Goal: Transaction & Acquisition: Purchase product/service

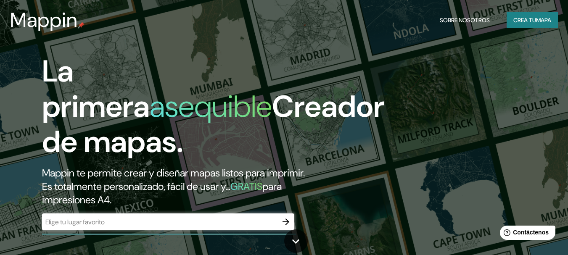
click at [98, 95] on font "La primera" at bounding box center [96, 89] width 108 height 74
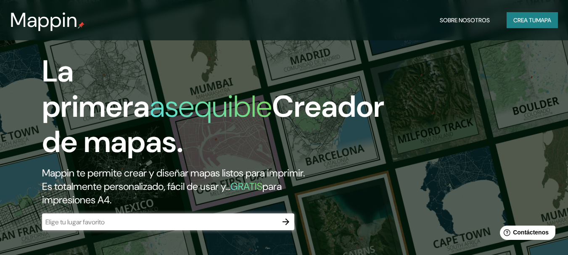
scroll to position [84, 0]
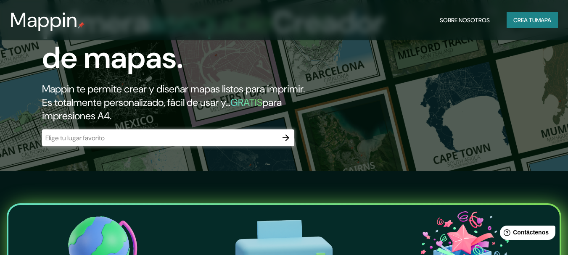
click at [129, 132] on div "​" at bounding box center [168, 138] width 252 height 17
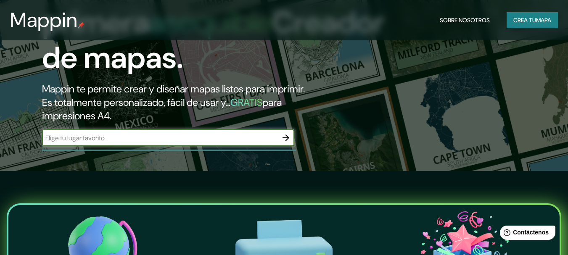
type input "p"
type input "valparaiso puli"
click at [287, 139] on icon "button" at bounding box center [286, 138] width 7 height 7
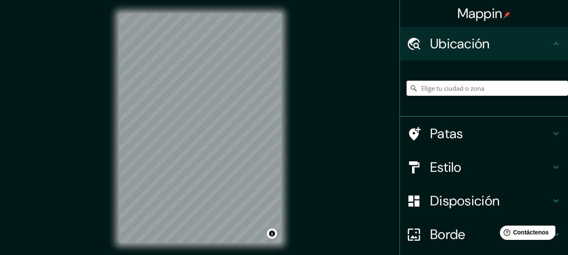
click at [127, 255] on html "Mappin Ubicación Patas Estilo Disposición Borde Elige un borde. Consejo : puede…" at bounding box center [284, 127] width 568 height 255
click at [165, 255] on html "Mappin Ubicación Patas Estilo Disposición Borde Elige un borde. Consejo : puede…" at bounding box center [284, 127] width 568 height 255
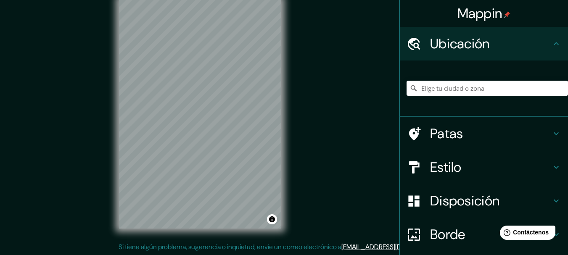
scroll to position [15, 0]
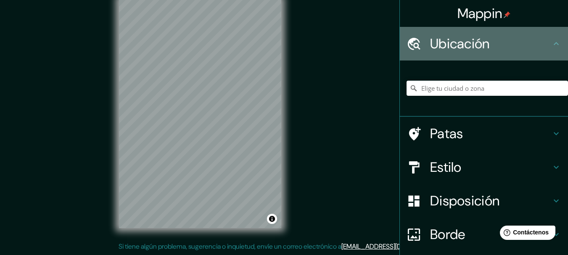
click at [442, 42] on font "Ubicación" at bounding box center [460, 44] width 60 height 18
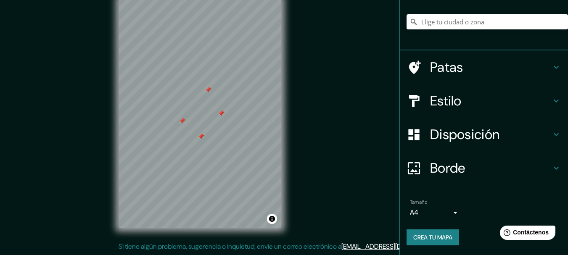
scroll to position [67, 0]
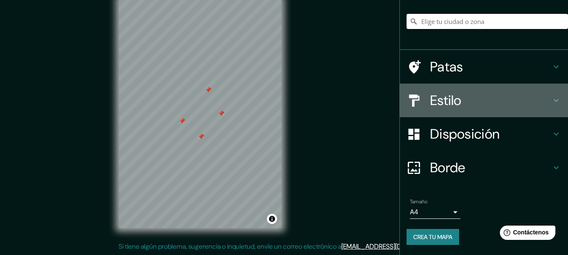
click at [430, 102] on font "Estilo" at bounding box center [446, 101] width 32 height 18
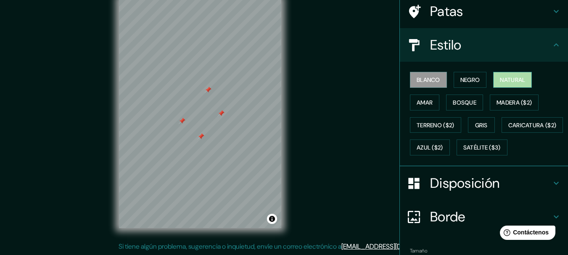
click at [494, 80] on button "Natural" at bounding box center [512, 80] width 39 height 16
click at [446, 192] on font "Disposición" at bounding box center [464, 184] width 69 height 18
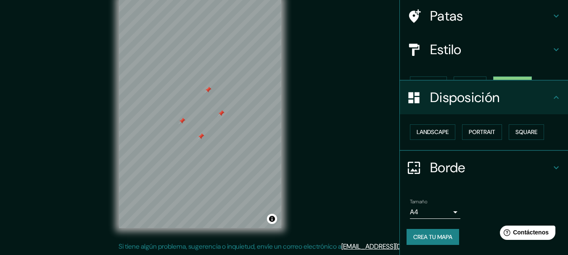
scroll to position [48, 0]
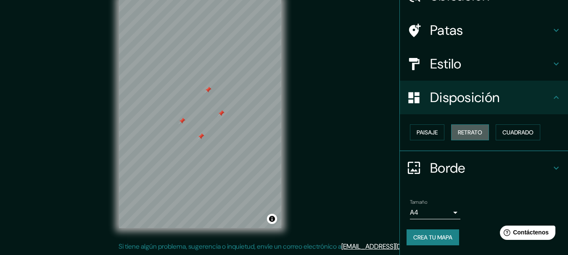
click at [452, 128] on button "Retrato" at bounding box center [470, 133] width 38 height 16
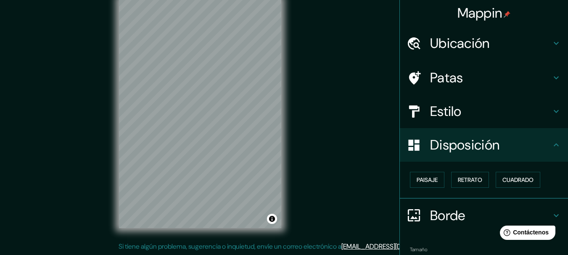
scroll to position [0, 0]
click at [474, 45] on font "Ubicación" at bounding box center [460, 44] width 60 height 18
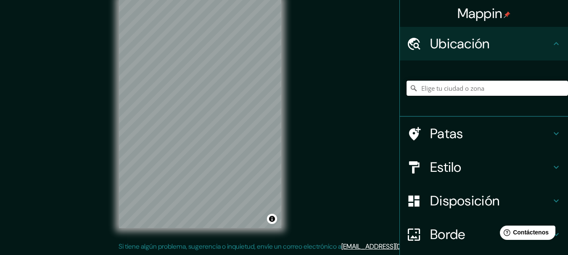
click at [456, 84] on input "Elige tu ciudad o zona" at bounding box center [488, 88] width 162 height 15
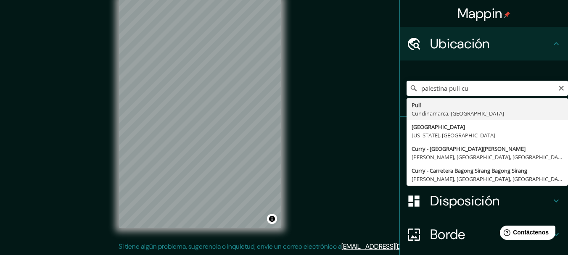
type input "Pulí, [GEOGRAPHIC_DATA], [GEOGRAPHIC_DATA]"
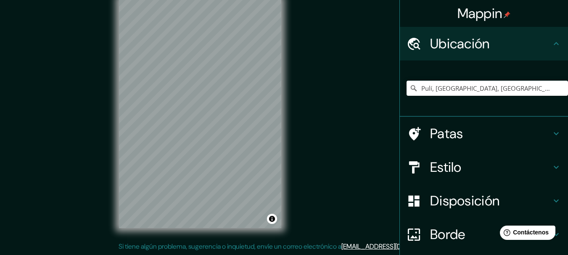
click at [297, 146] on div "Mappin Ubicación Pulí, [GEOGRAPHIC_DATA], [GEOGRAPHIC_DATA] Patas Estilo Dispos…" at bounding box center [284, 120] width 568 height 270
